Goal: Information Seeking & Learning: Learn about a topic

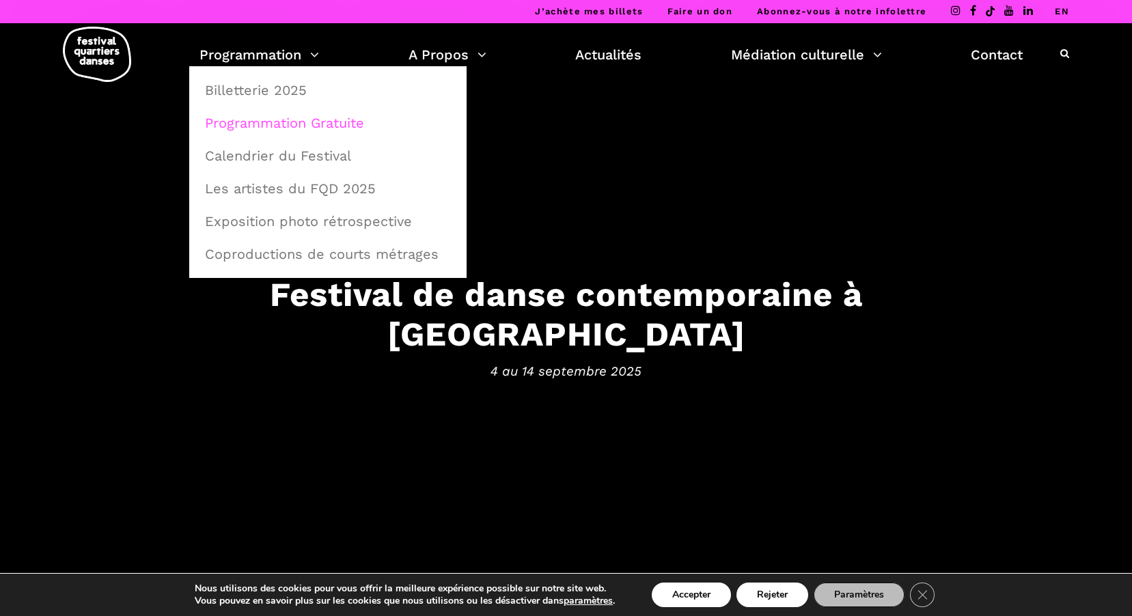
click at [299, 120] on link "Programmation Gratuite" at bounding box center [328, 122] width 262 height 31
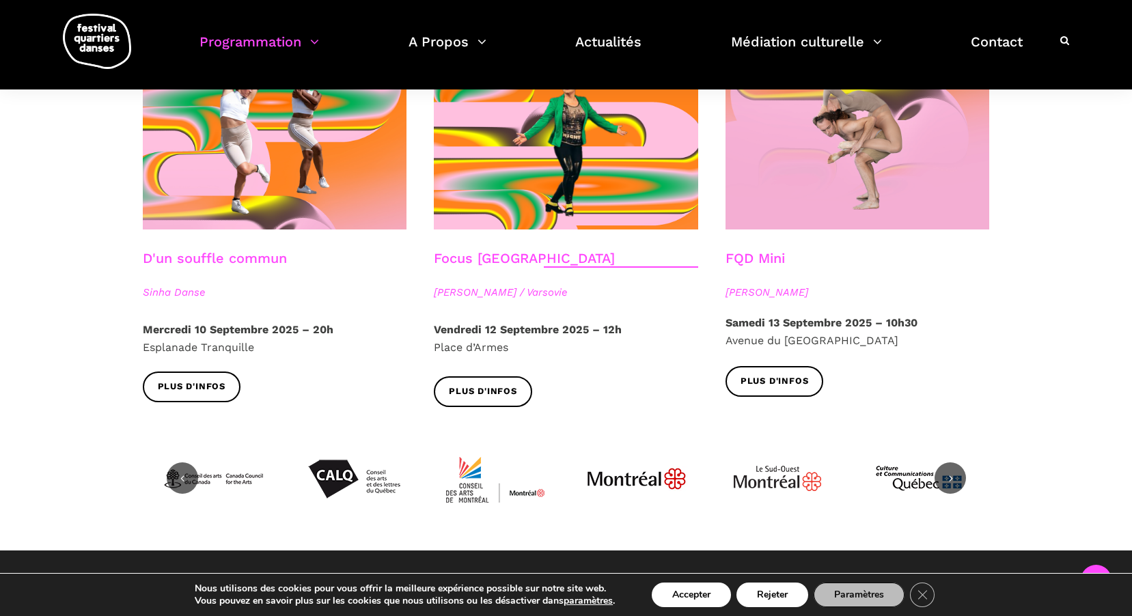
scroll to position [1366, 0]
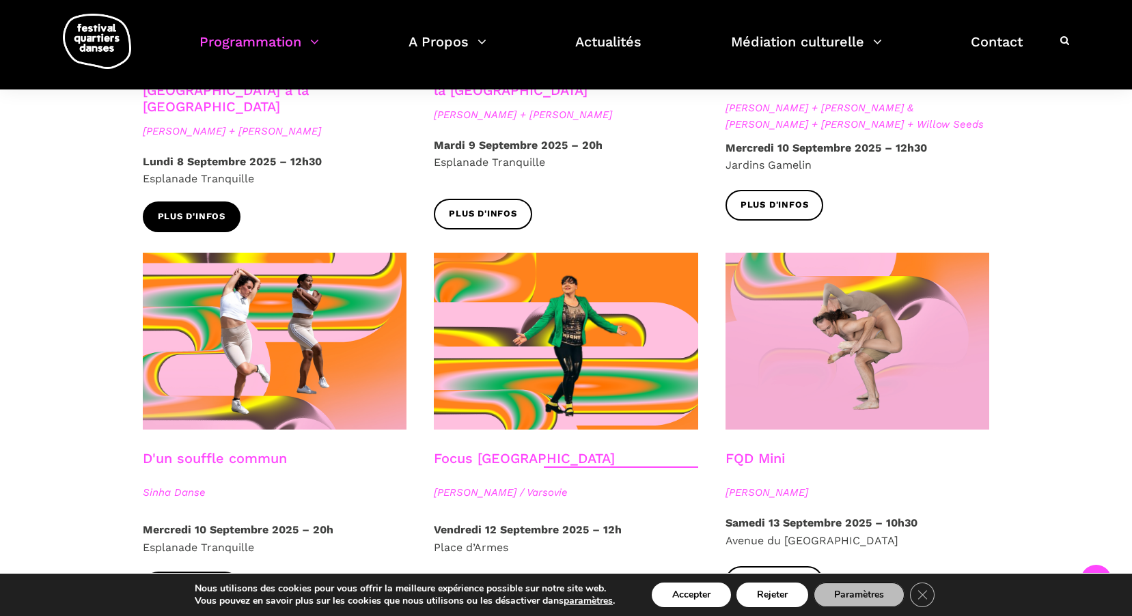
click at [199, 210] on span "Plus d'infos" at bounding box center [192, 217] width 68 height 14
